Goal: Task Accomplishment & Management: Complete application form

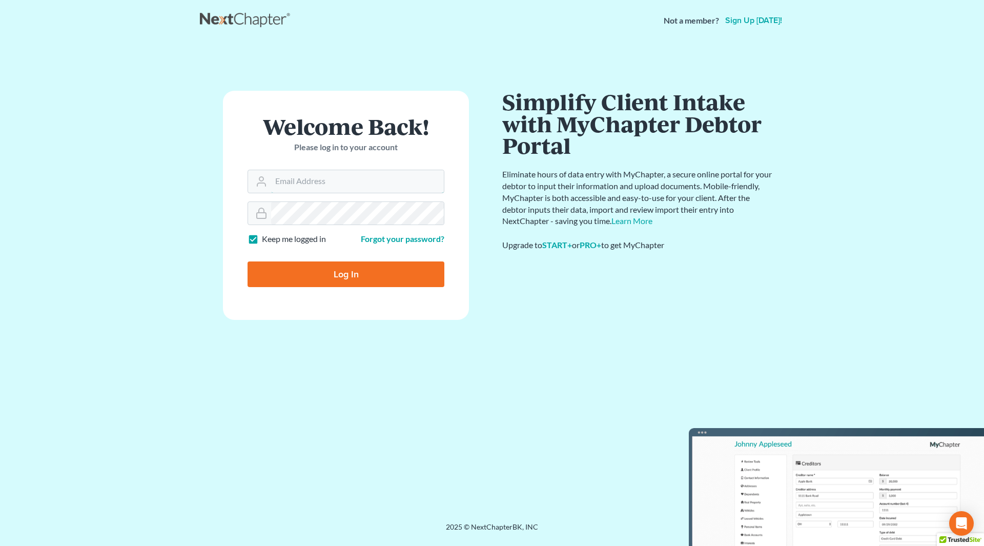
type input "nicole@cherylbergianlaw.com"
click at [338, 277] on input "Log In" at bounding box center [346, 274] width 197 height 26
type input "Thinking..."
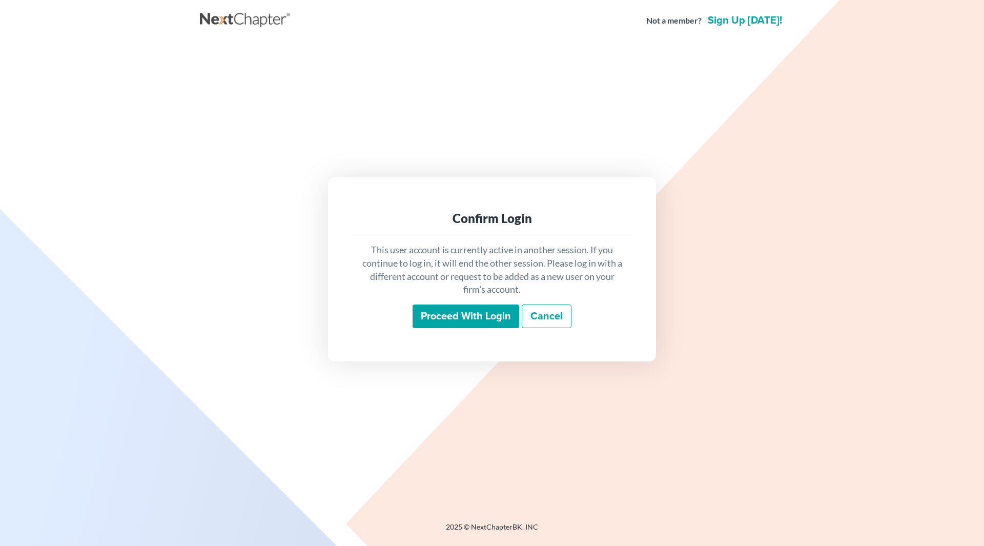
click at [443, 318] on input "Proceed with login" at bounding box center [466, 316] width 107 height 24
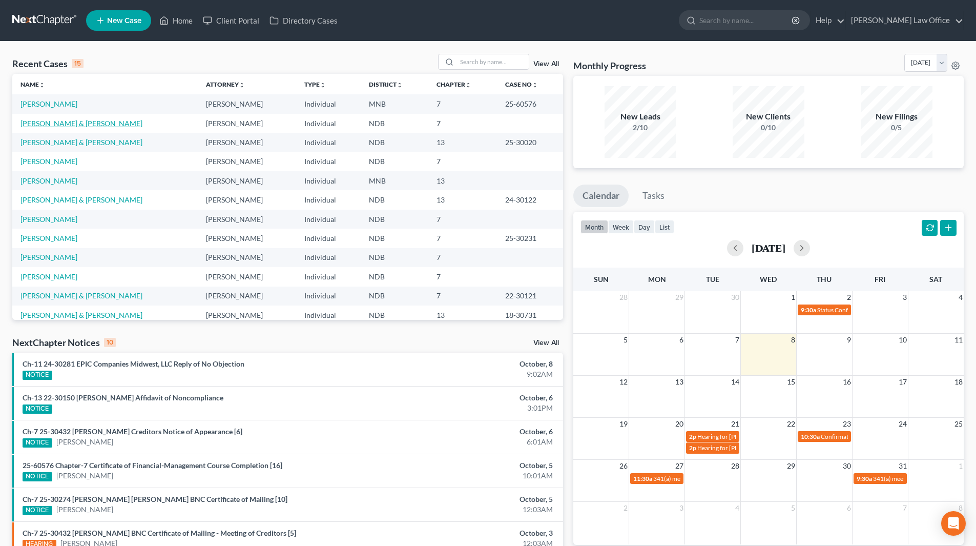
click at [31, 124] on link "Leintz, Paul & Limvere, Leslie" at bounding box center [81, 123] width 122 height 9
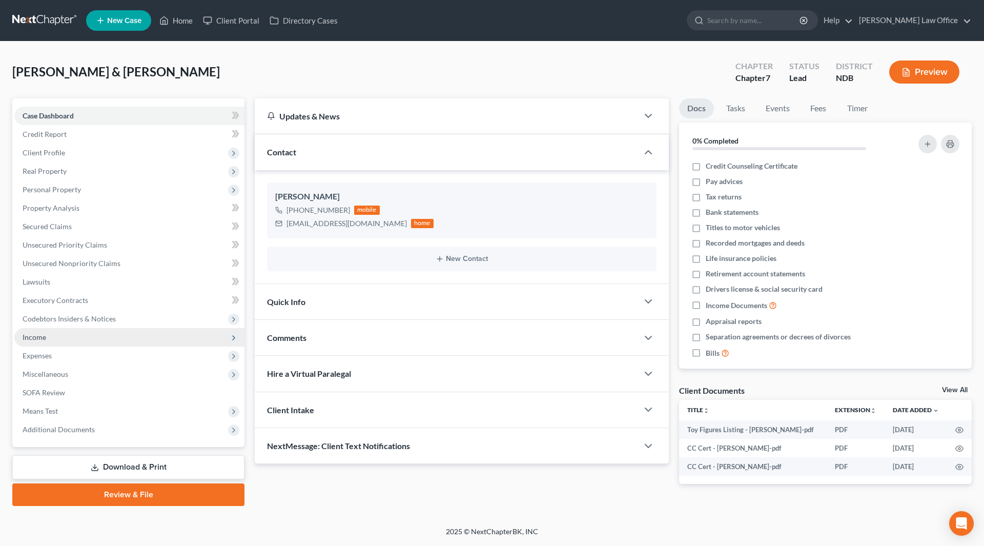
click at [49, 339] on span "Income" at bounding box center [129, 337] width 230 height 18
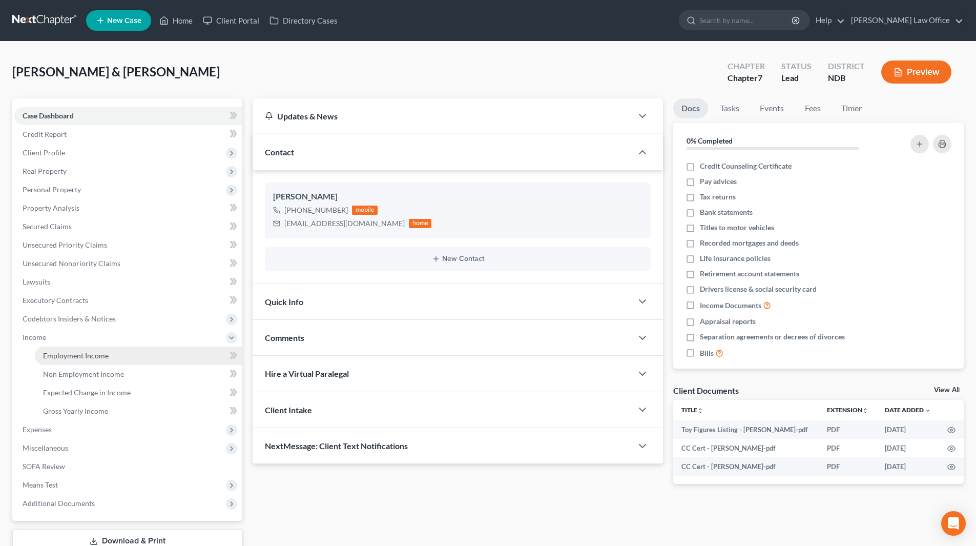
click at [58, 350] on link "Employment Income" at bounding box center [139, 355] width 208 height 18
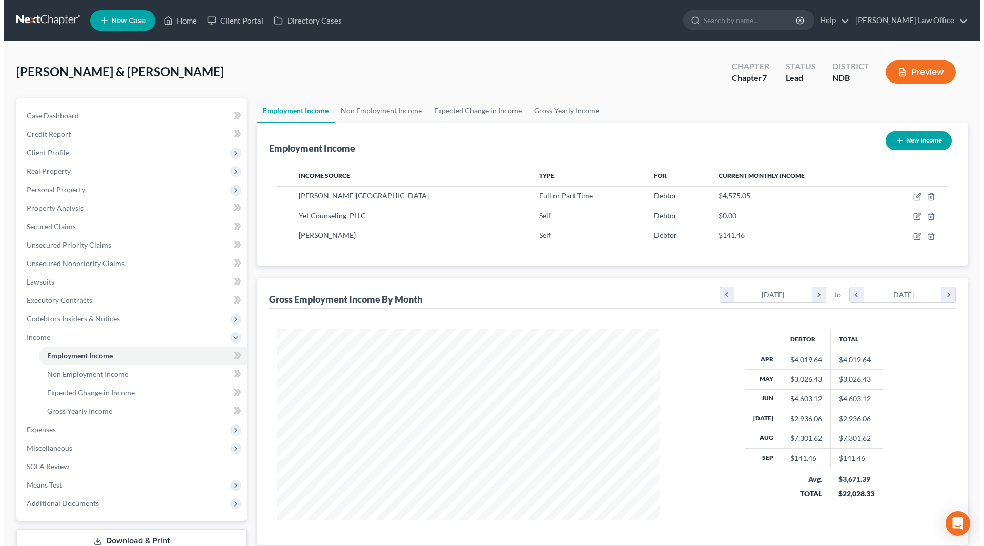
scroll to position [191, 403]
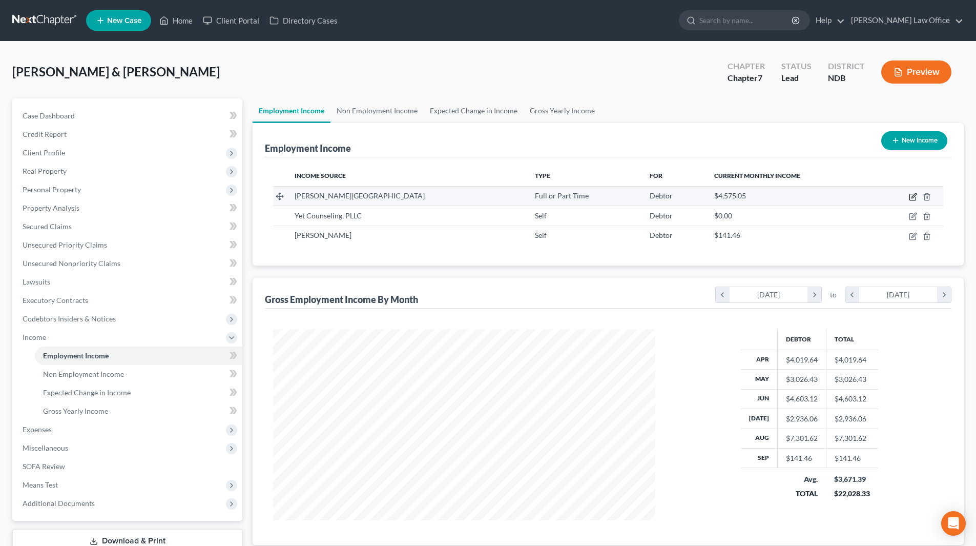
click at [914, 194] on icon "button" at bounding box center [913, 197] width 8 height 8
select select "0"
select select "29"
select select "2"
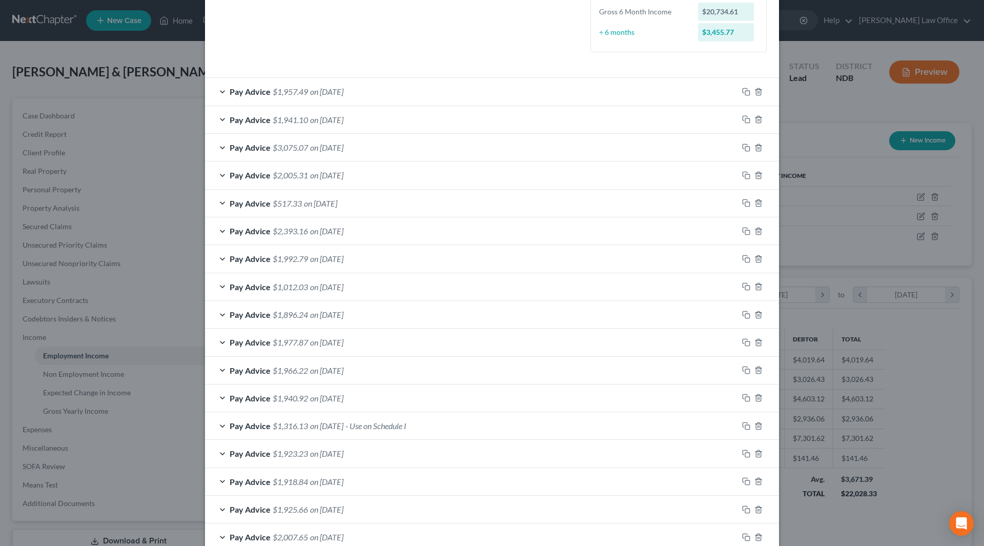
scroll to position [360, 0]
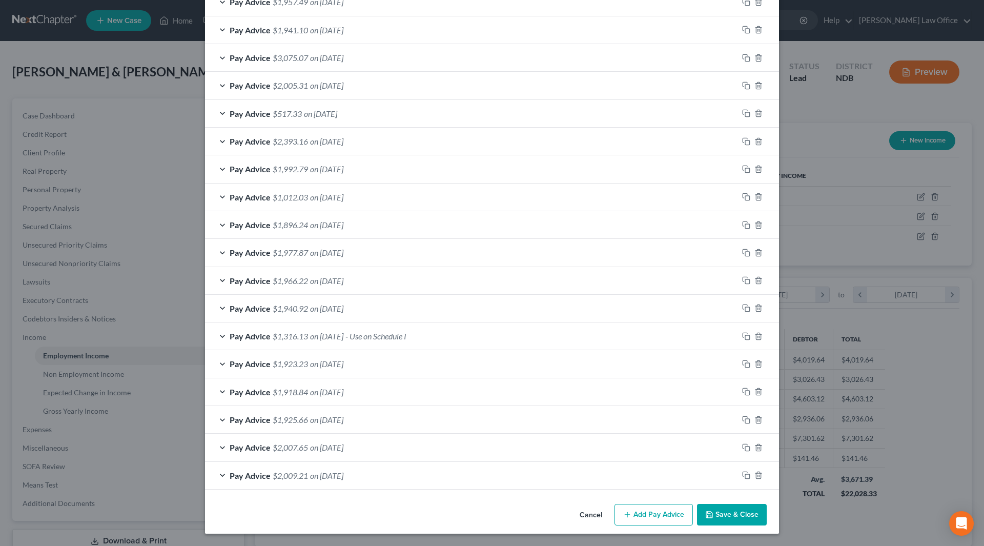
click at [655, 517] on button "Add Pay Advice" at bounding box center [653, 515] width 78 height 22
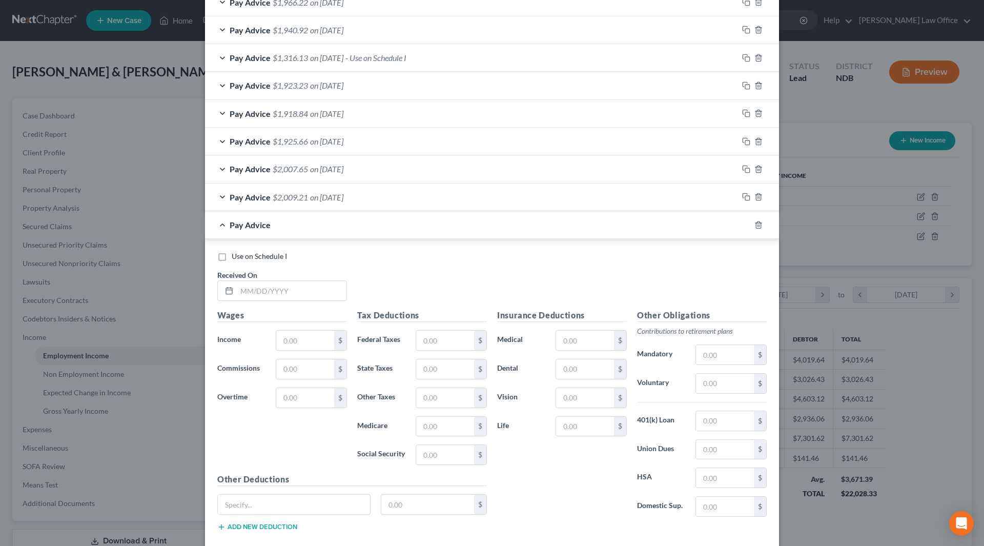
scroll to position [668, 0]
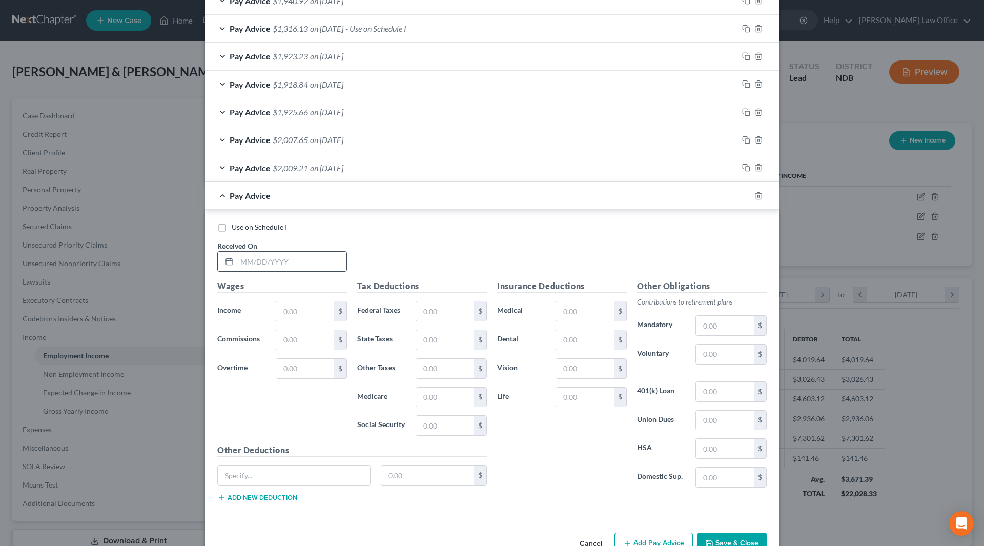
click at [288, 260] on input "text" at bounding box center [292, 261] width 110 height 19
type input "9/12/25"
type input "1,653.39"
click at [742, 198] on icon "button" at bounding box center [746, 196] width 8 height 8
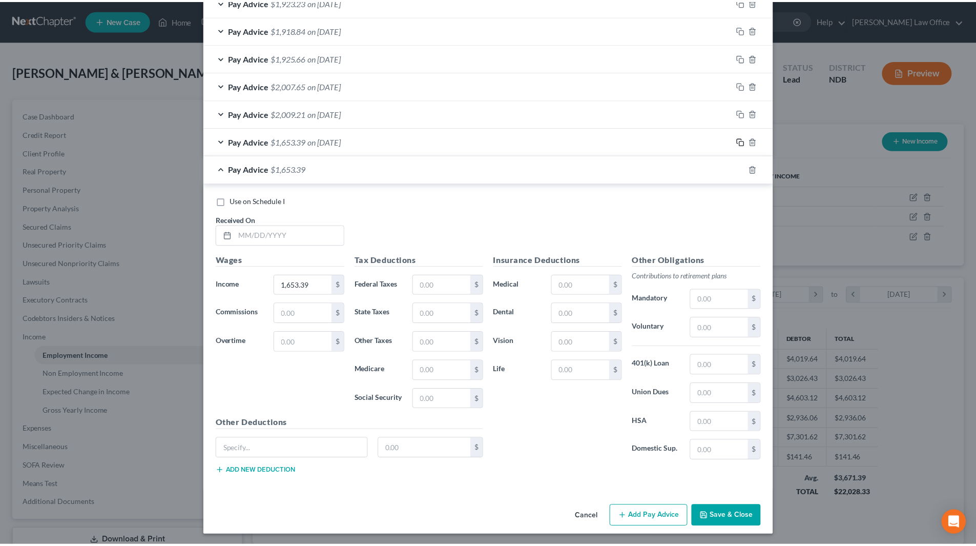
scroll to position [724, 0]
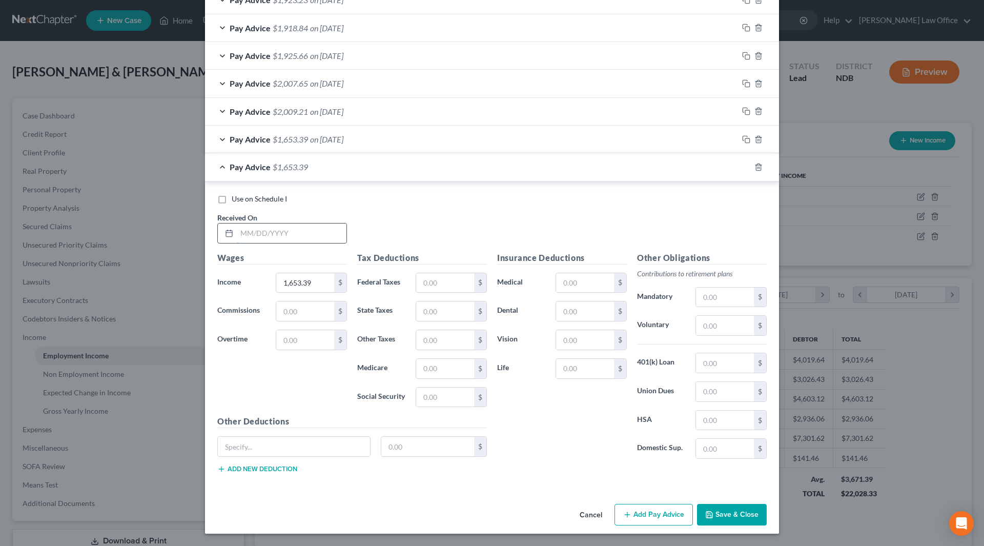
click at [291, 229] on input "text" at bounding box center [292, 232] width 110 height 19
type input "9/26/25"
type input "1,702.64"
click at [720, 508] on button "Save & Close" at bounding box center [732, 515] width 70 height 22
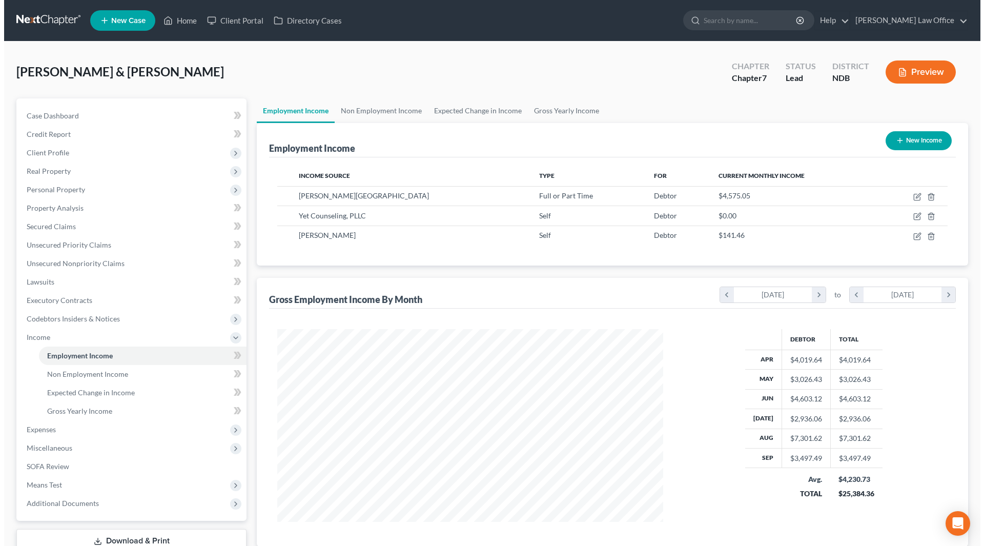
scroll to position [512298, 512086]
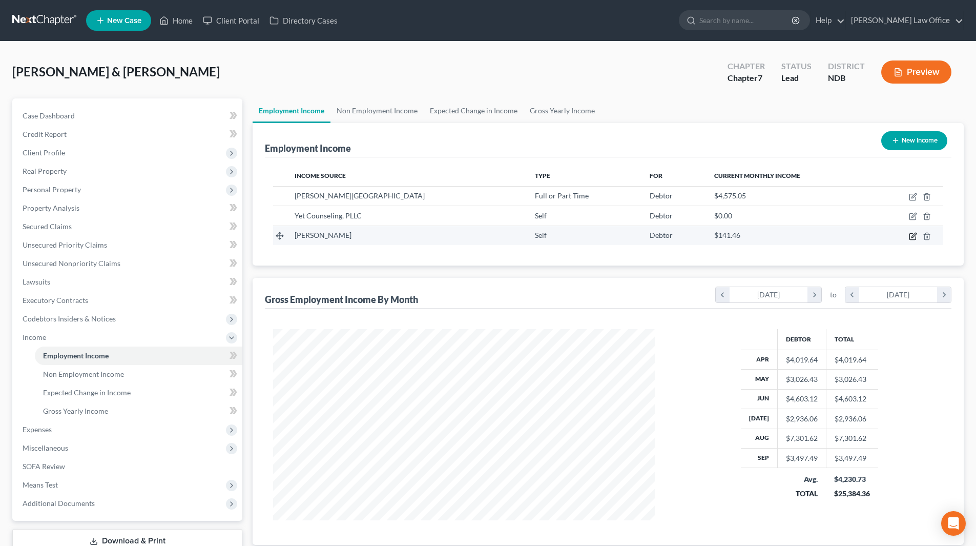
click at [911, 235] on icon "button" at bounding box center [913, 236] width 8 height 8
select select "1"
select select "29"
select select "0"
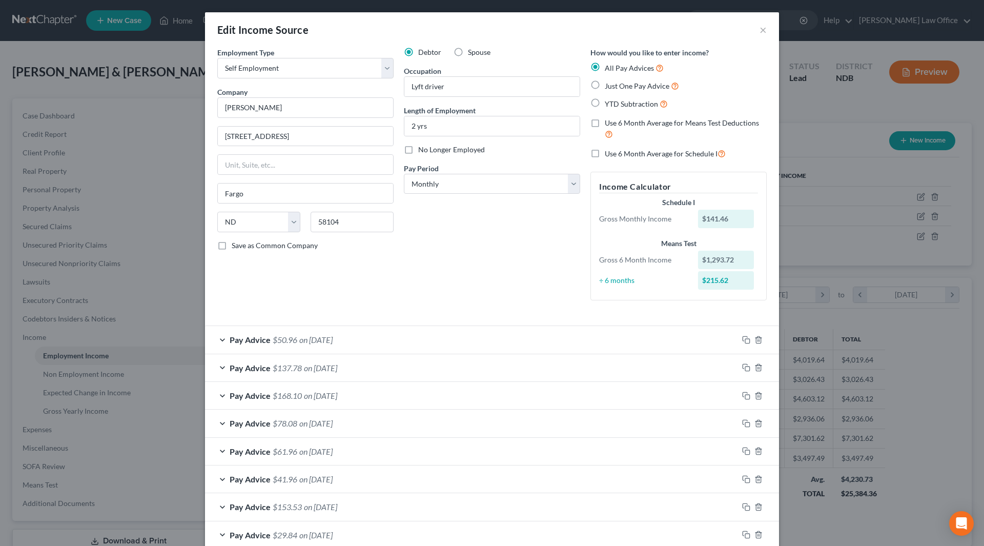
scroll to position [59, 0]
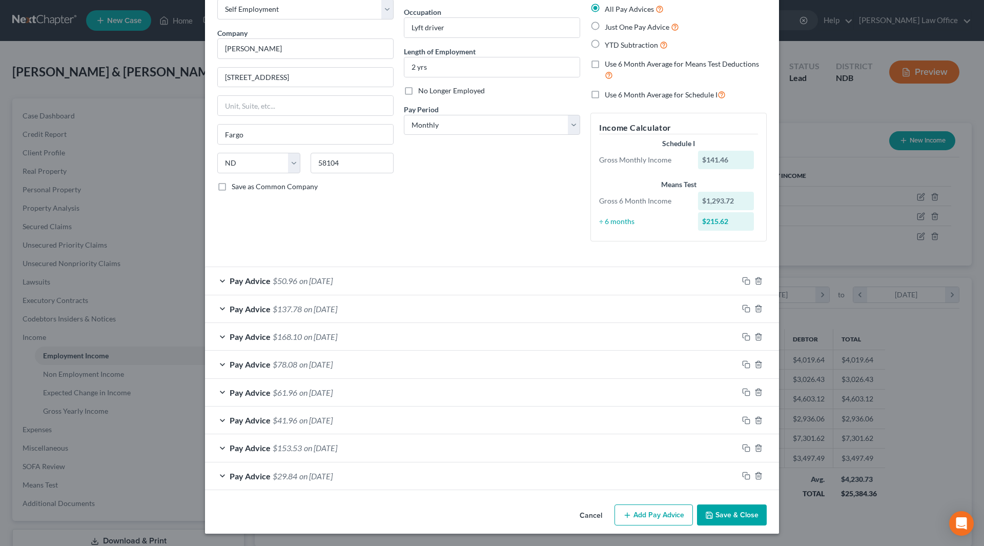
click at [311, 280] on span "on 09/07/2025" at bounding box center [315, 281] width 33 height 10
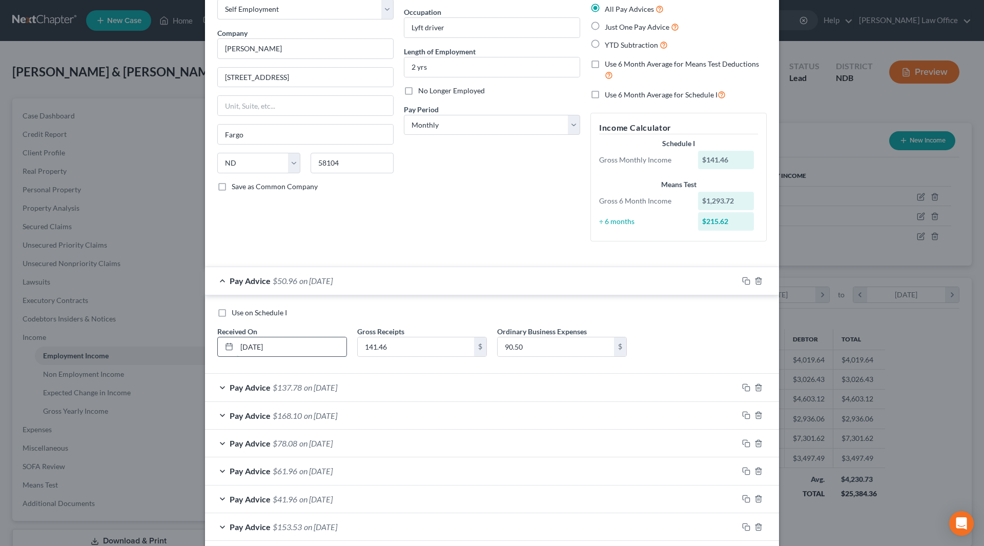
click at [253, 345] on input "09/07/2025" at bounding box center [292, 346] width 110 height 19
drag, startPoint x: 284, startPoint y: 347, endPoint x: 231, endPoint y: 350, distance: 53.4
click at [231, 350] on div "09/07/2025" at bounding box center [282, 347] width 130 height 20
click at [225, 347] on icon at bounding box center [229, 346] width 8 height 8
drag, startPoint x: 292, startPoint y: 339, endPoint x: 230, endPoint y: 348, distance: 62.2
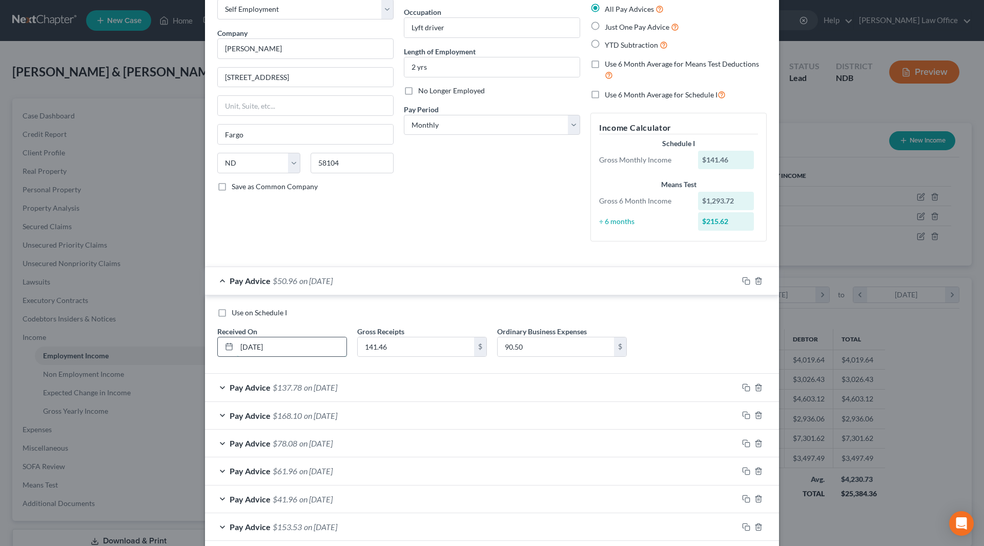
click at [230, 348] on div "09/07/2025" at bounding box center [282, 347] width 130 height 20
type input "9/30/25"
type input "541.04"
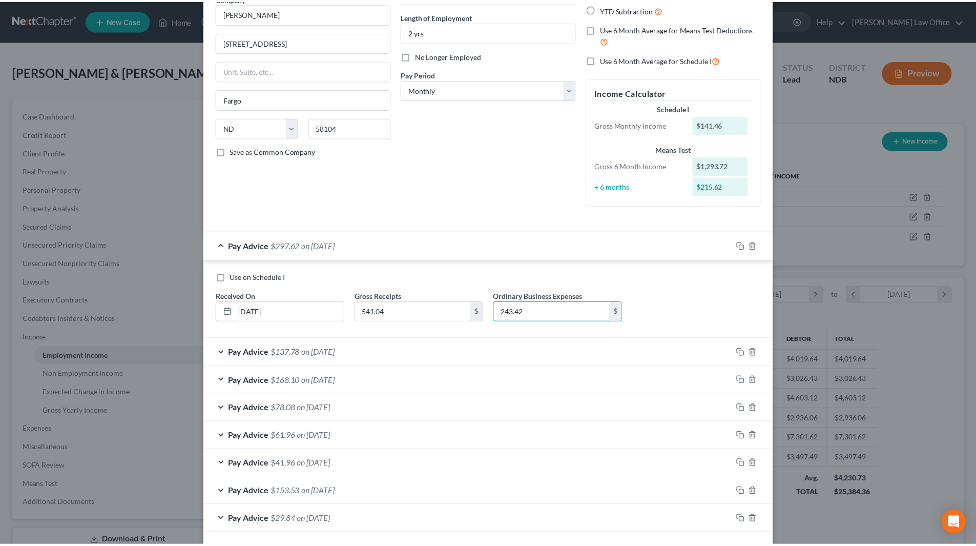
scroll to position [138, 0]
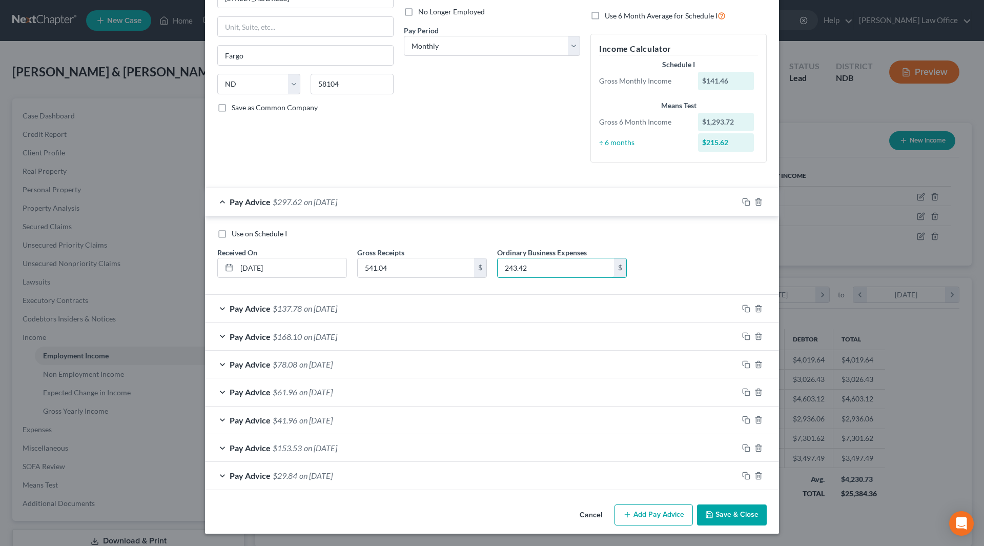
type input "243.42"
click at [733, 514] on button "Save & Close" at bounding box center [732, 515] width 70 height 22
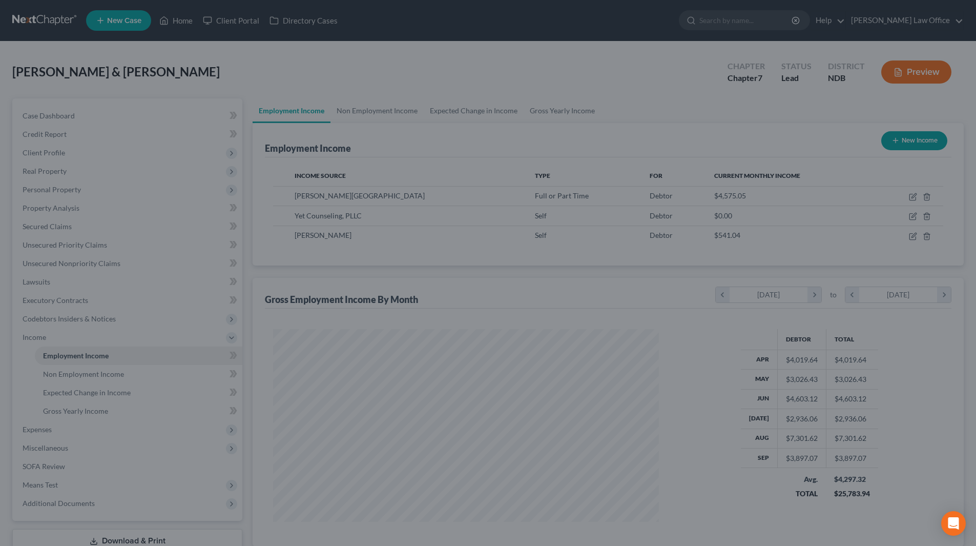
scroll to position [512298, 512086]
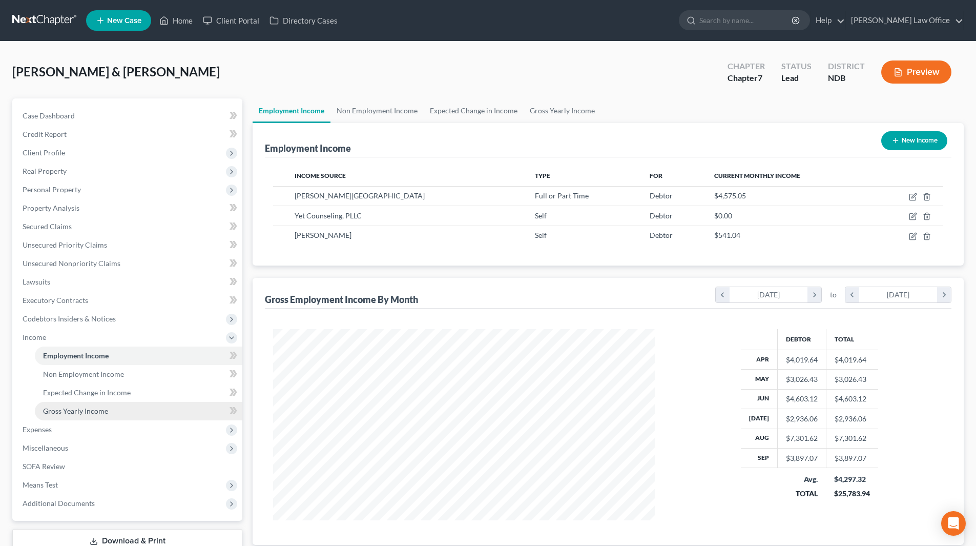
click at [77, 408] on span "Gross Yearly Income" at bounding box center [75, 410] width 65 height 9
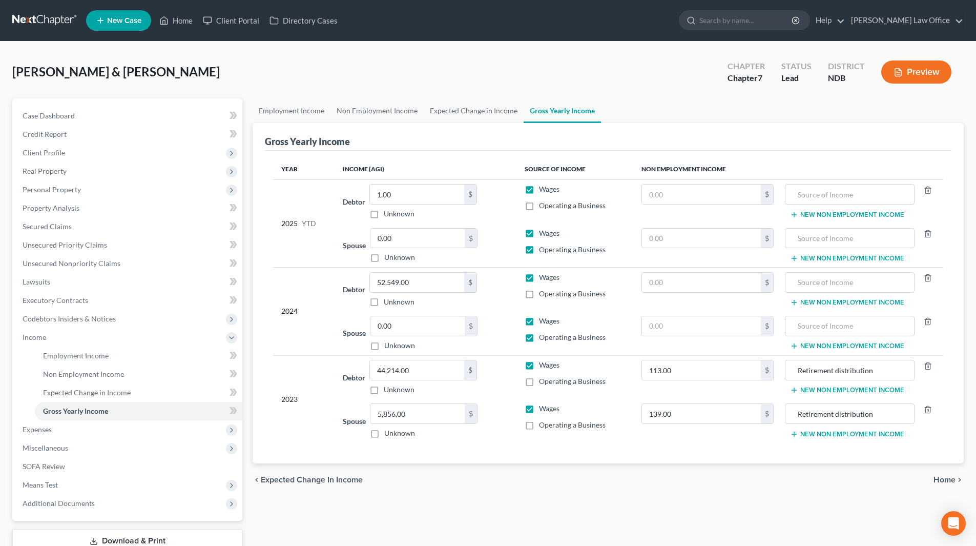
click at [539, 205] on label "Operating a Business" at bounding box center [572, 205] width 67 height 10
click at [543, 205] on input "Operating a Business" at bounding box center [546, 203] width 7 height 7
checkbox input "true"
click at [400, 196] on input "1.00" at bounding box center [417, 193] width 94 height 19
